Goal: Transaction & Acquisition: Download file/media

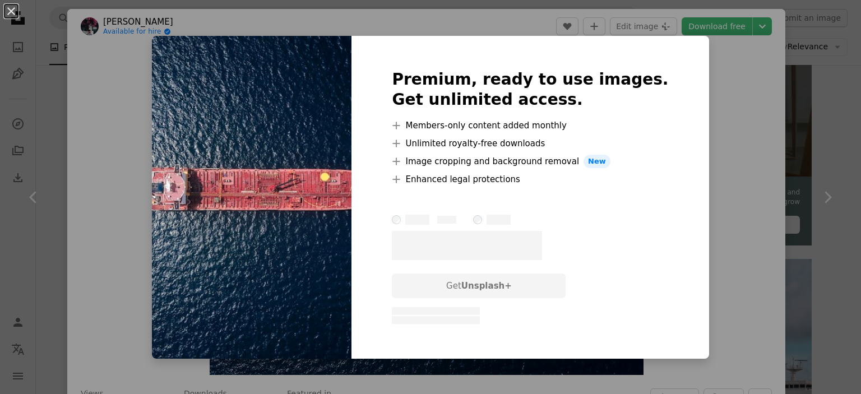
scroll to position [0, 298]
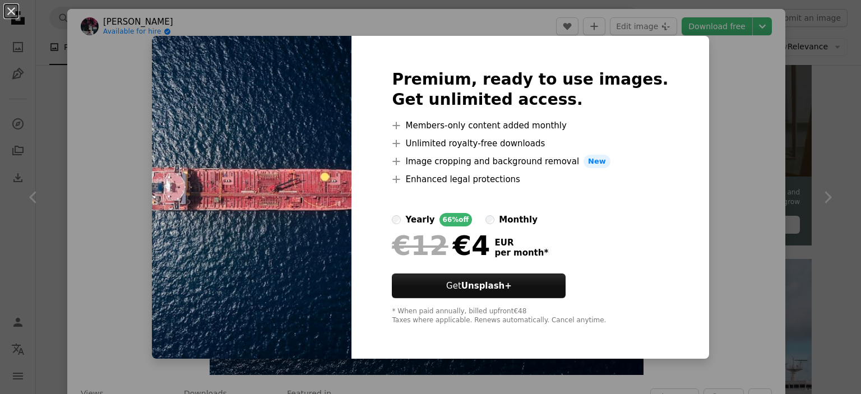
click at [713, 92] on div "An X shape Premium, ready to use images. Get unlimited access. A plus sign Memb…" at bounding box center [430, 197] width 861 height 394
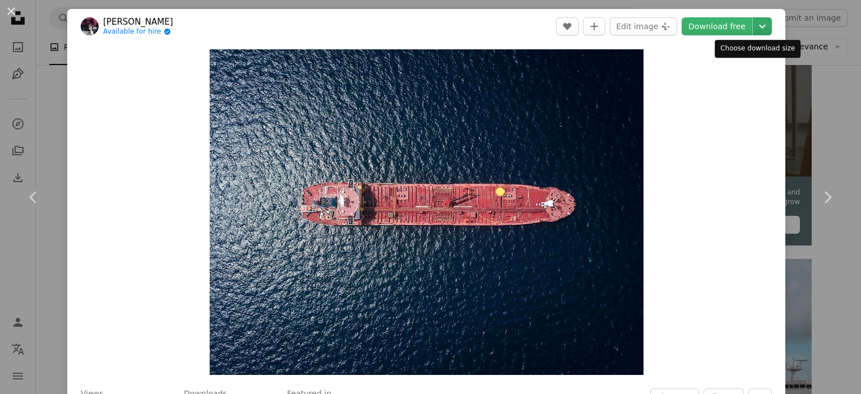
click at [756, 26] on icon "Chevron down" at bounding box center [762, 26] width 18 height 13
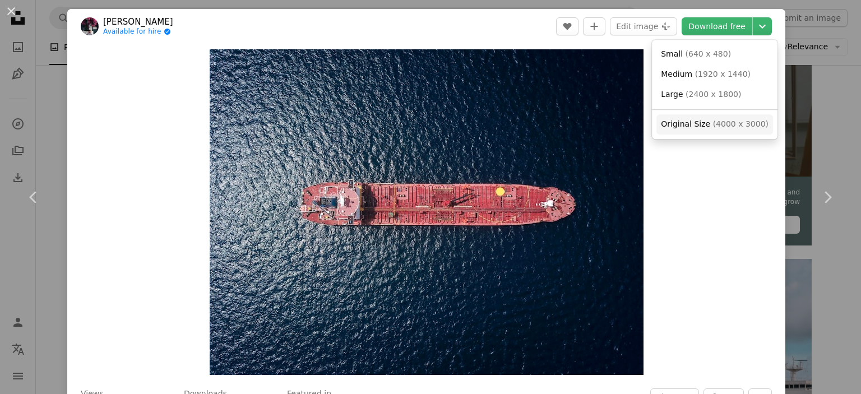
click at [706, 123] on span "Original Size ( 4000 x 3000 )" at bounding box center [715, 124] width 108 height 11
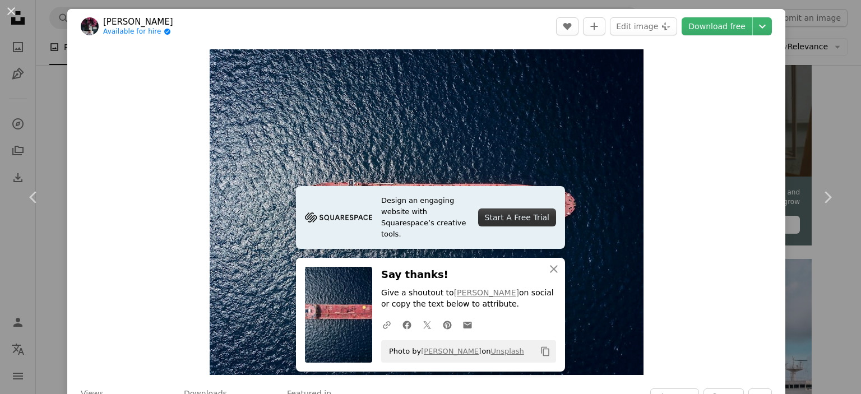
click at [669, 113] on div "Zoom in" at bounding box center [426, 212] width 718 height 337
click at [623, 66] on img "Zoom in on this image" at bounding box center [427, 212] width 434 height 326
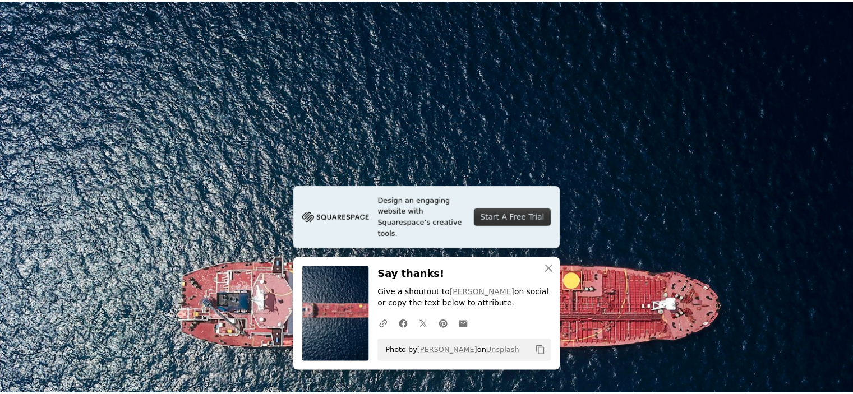
scroll to position [120, 0]
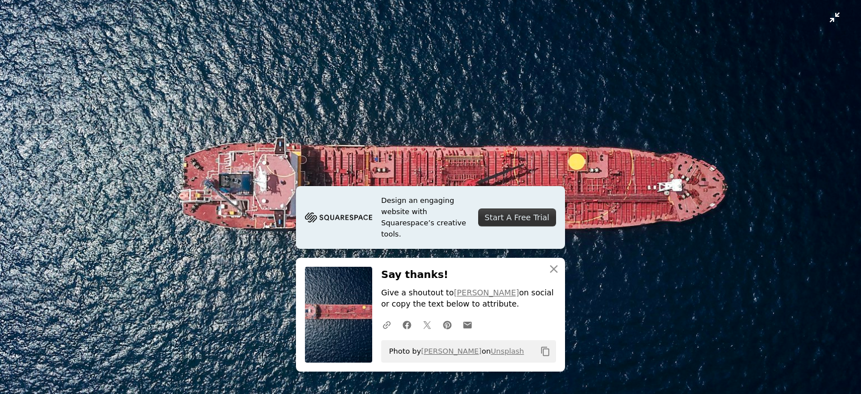
click at [826, 17] on img "Zoom out on this image" at bounding box center [430, 202] width 862 height 647
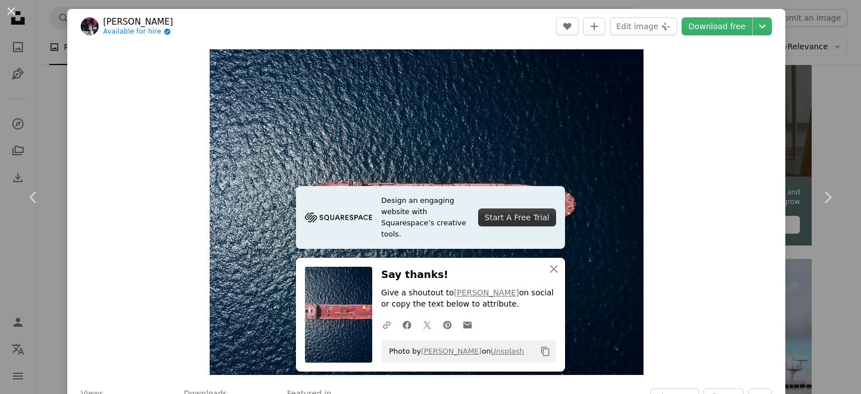
click at [42, 60] on div "An X shape Chevron left Chevron right Shaah Shahidh Available for hire A checkm…" at bounding box center [430, 197] width 861 height 394
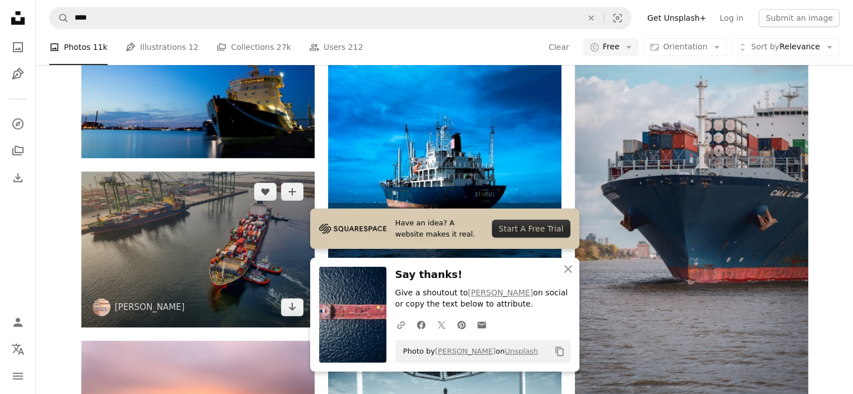
scroll to position [617, 0]
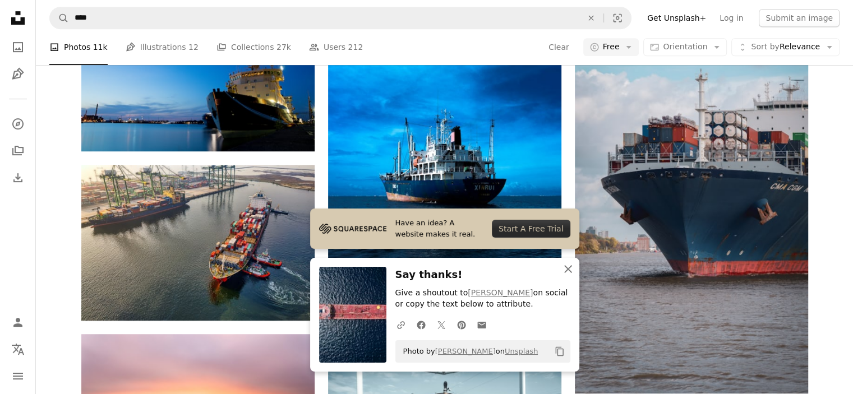
click at [566, 272] on icon "An X shape" at bounding box center [567, 268] width 13 height 13
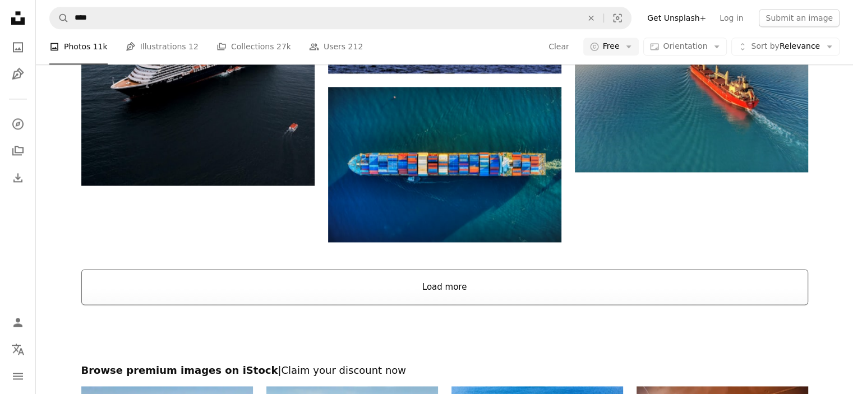
scroll to position [1626, 0]
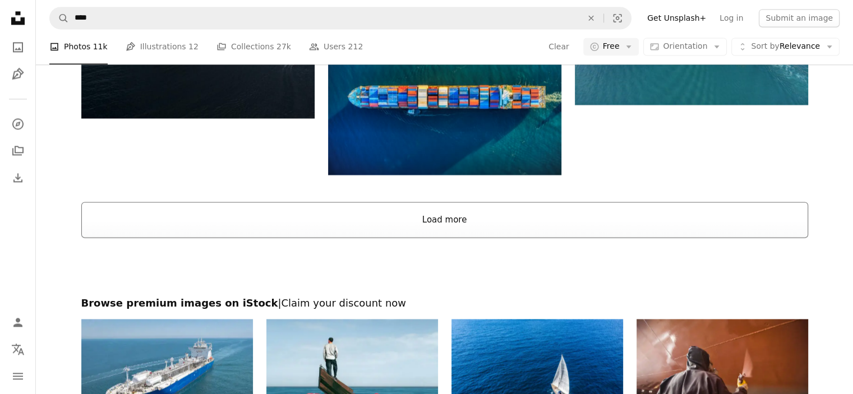
click at [452, 220] on button "Load more" at bounding box center [444, 220] width 726 height 36
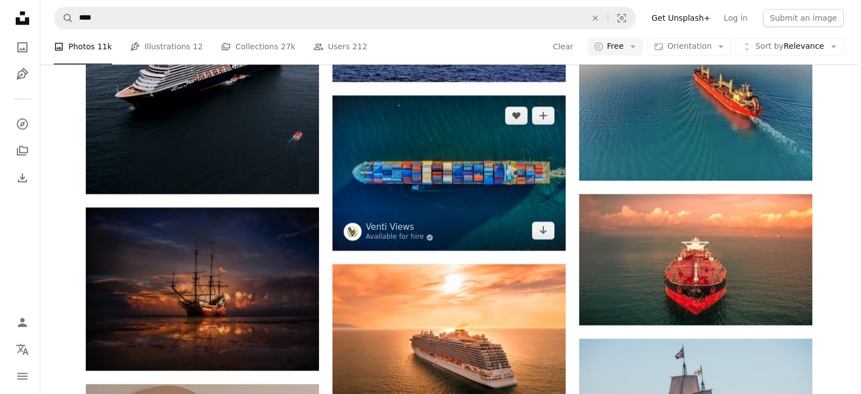
scroll to position [1569, 0]
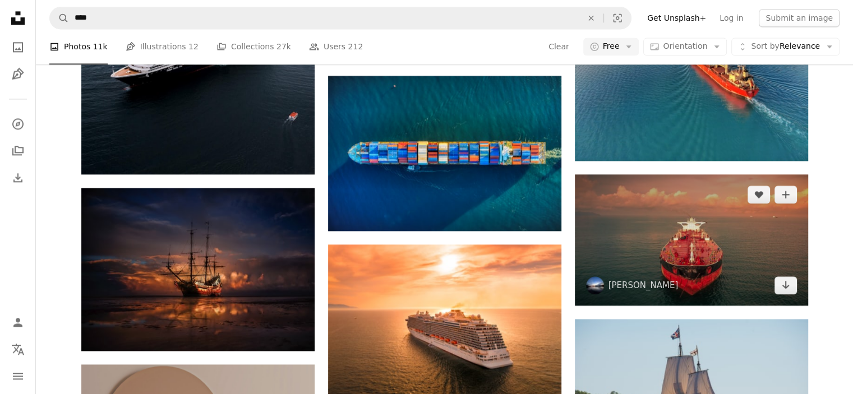
click at [700, 233] on img at bounding box center [691, 239] width 233 height 131
